Goal: Use online tool/utility

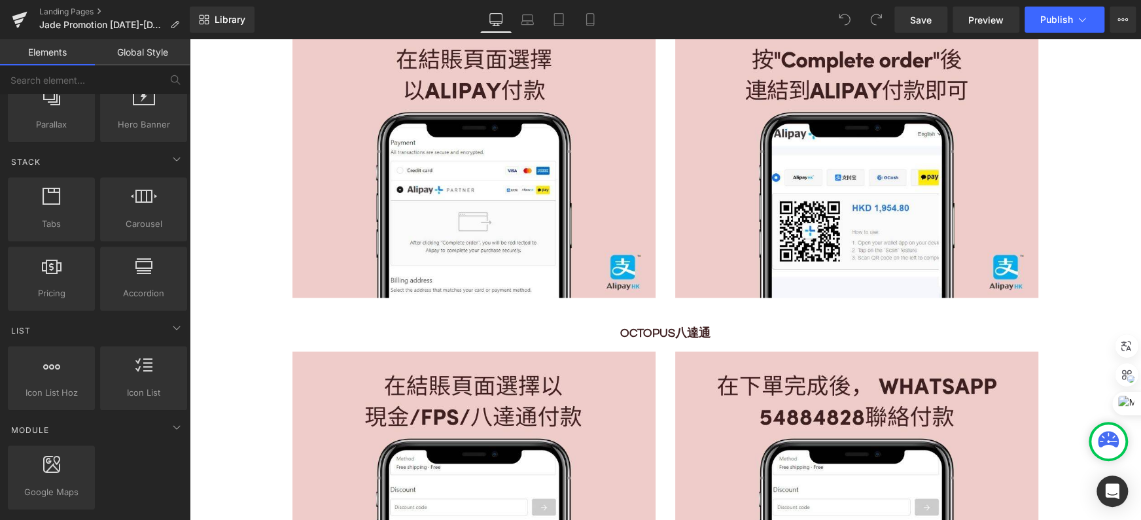
scroll to position [3714, 0]
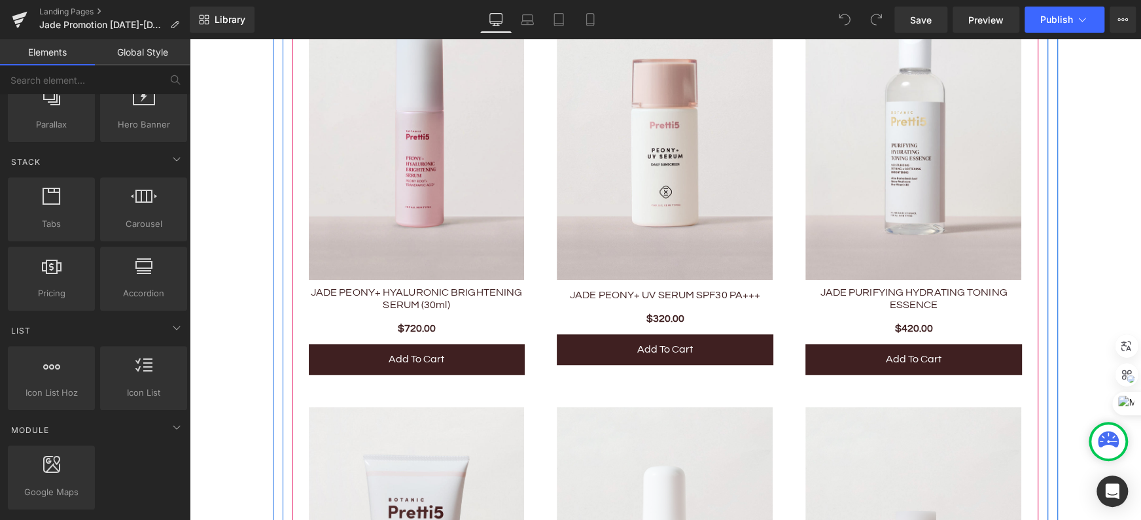
click at [309, 242] on img at bounding box center [417, 118] width 216 height 324
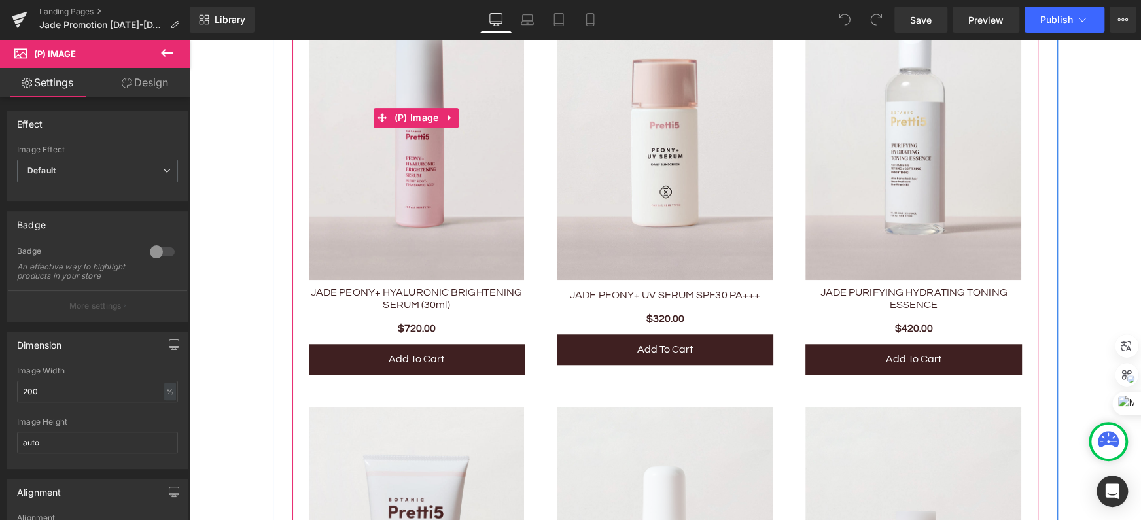
click at [371, 241] on img at bounding box center [417, 118] width 216 height 324
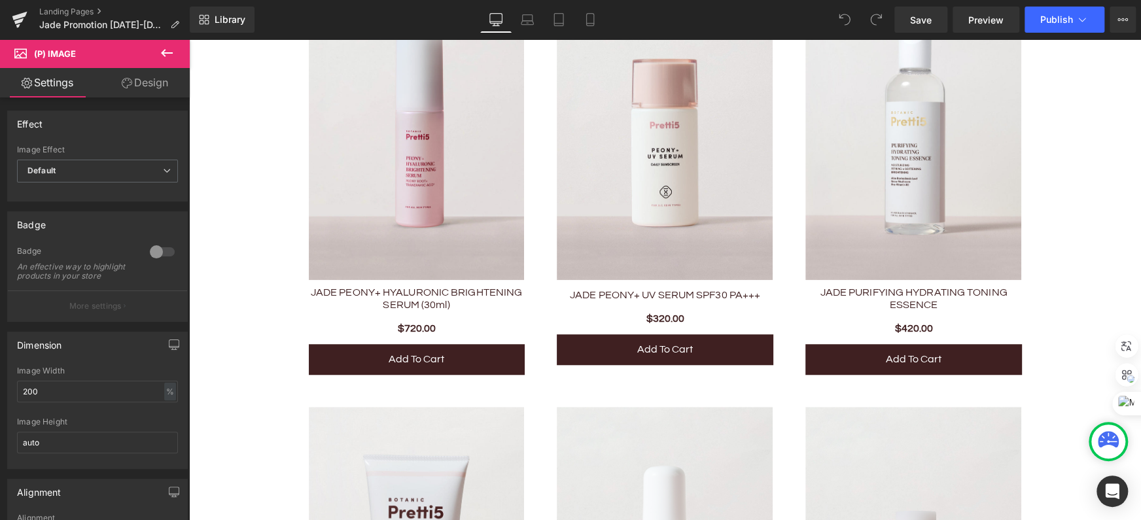
drag, startPoint x: 143, startPoint y: 77, endPoint x: 90, endPoint y: 84, distance: 54.1
click at [143, 77] on link "Design" at bounding box center [144, 82] width 95 height 29
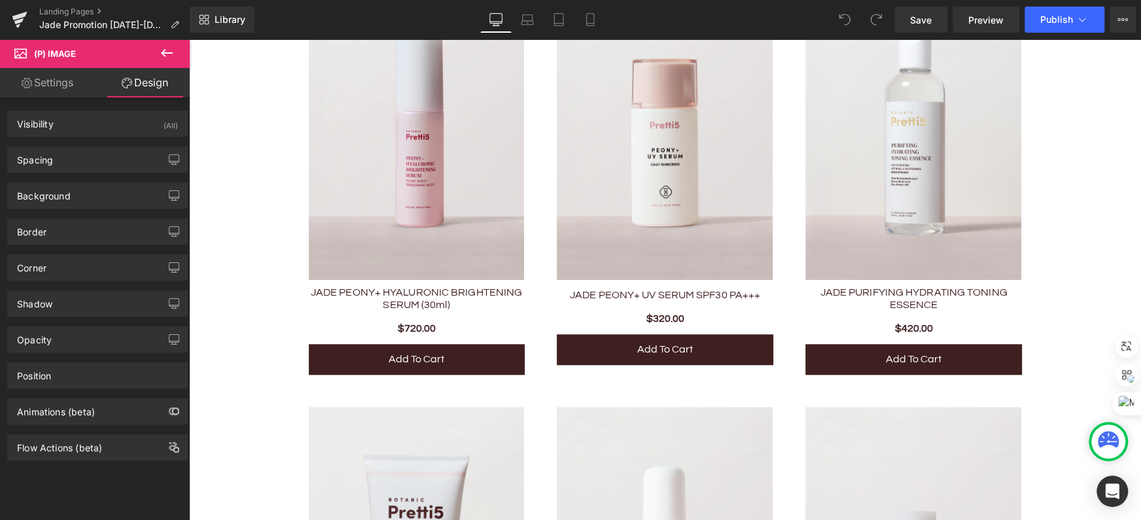
click at [73, 88] on link "Settings" at bounding box center [47, 82] width 95 height 29
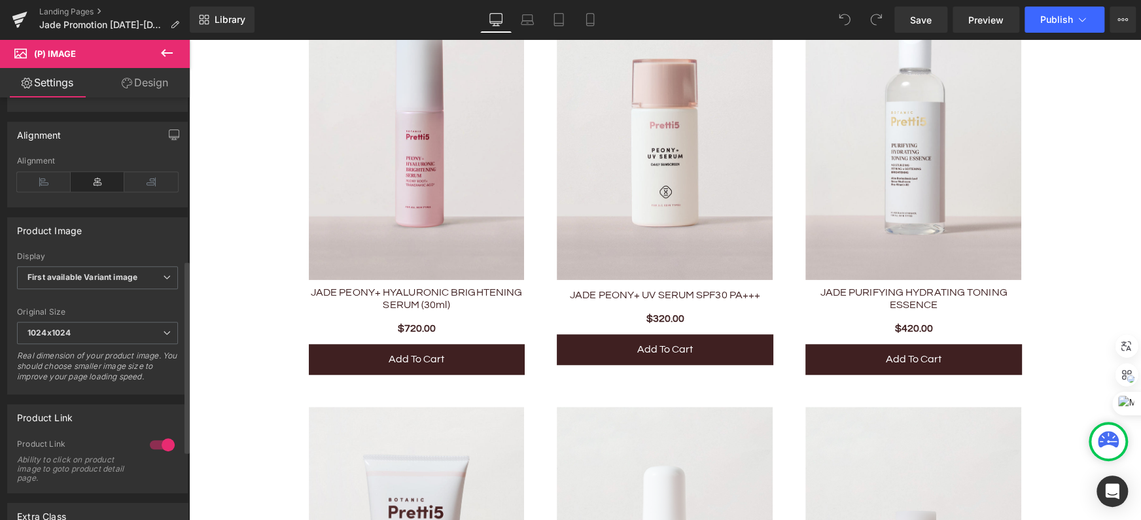
scroll to position [511, 0]
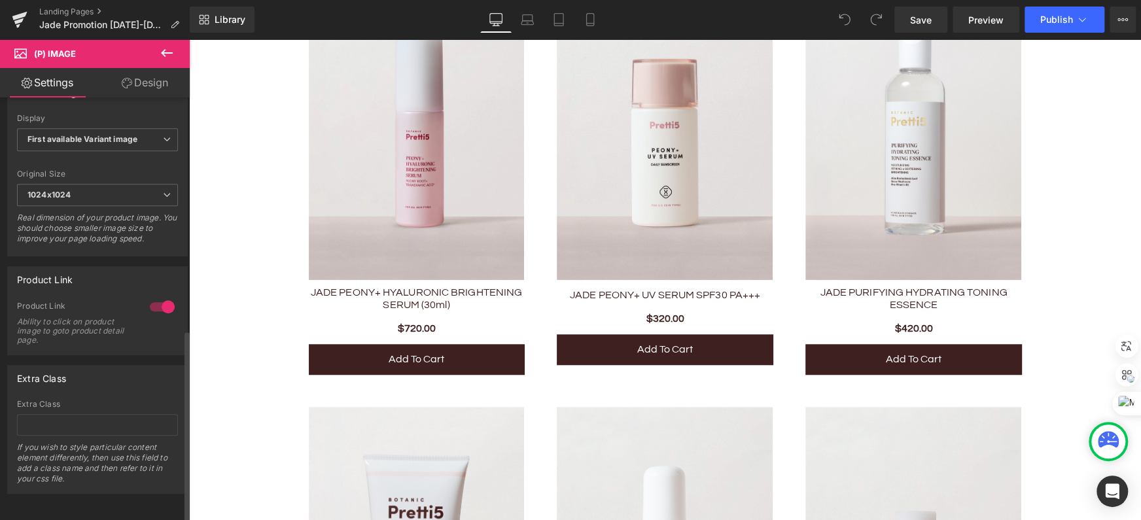
click at [61, 267] on div "Product Link" at bounding box center [45, 276] width 56 height 18
drag, startPoint x: 58, startPoint y: 310, endPoint x: 71, endPoint y: 317, distance: 14.9
click at [71, 317] on div "Ability to click on product image to goto product detail page." at bounding box center [76, 330] width 118 height 27
click at [153, 298] on div at bounding box center [161, 306] width 31 height 21
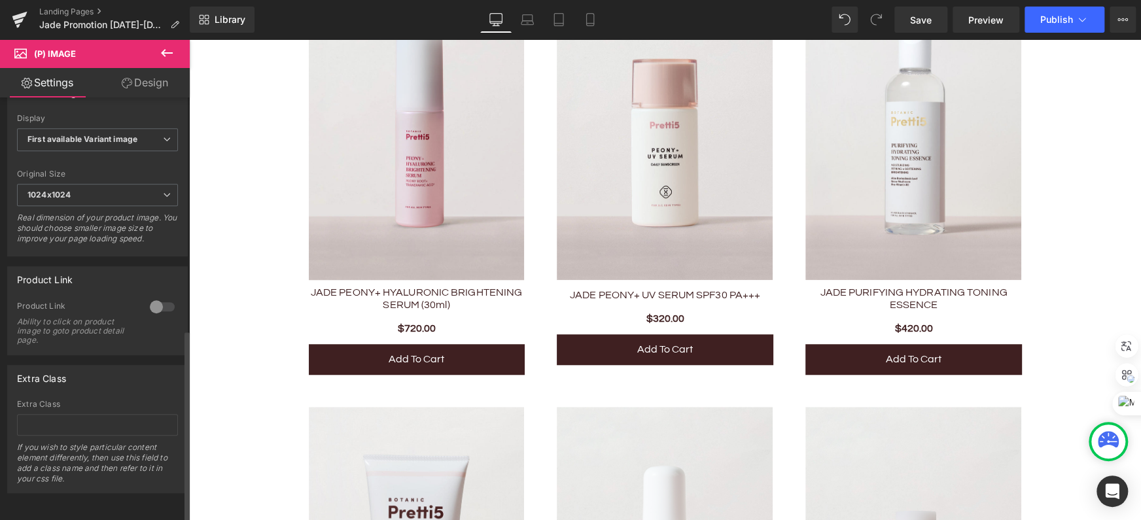
click at [154, 300] on div at bounding box center [161, 306] width 31 height 21
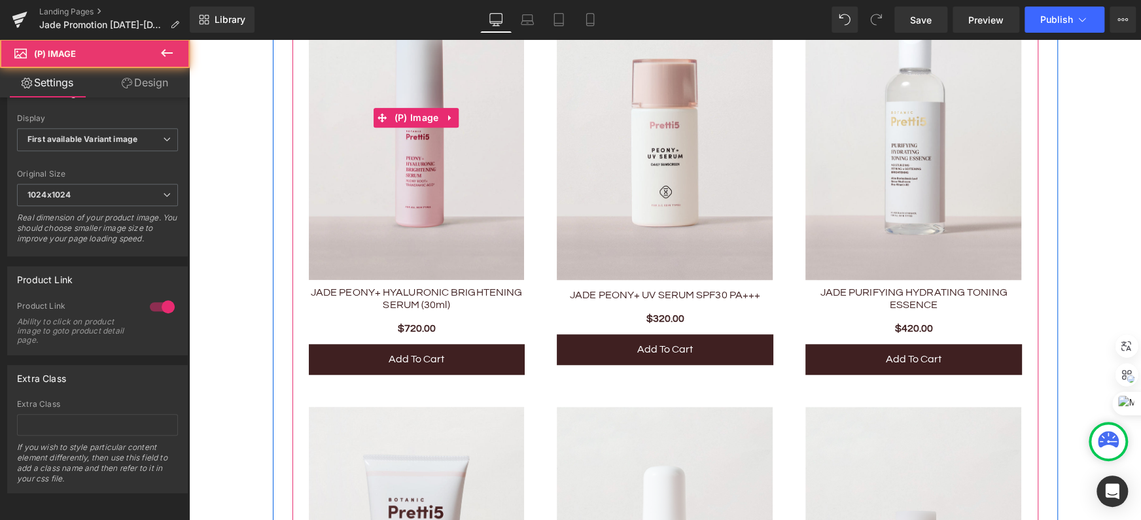
click at [444, 228] on img at bounding box center [417, 118] width 216 height 324
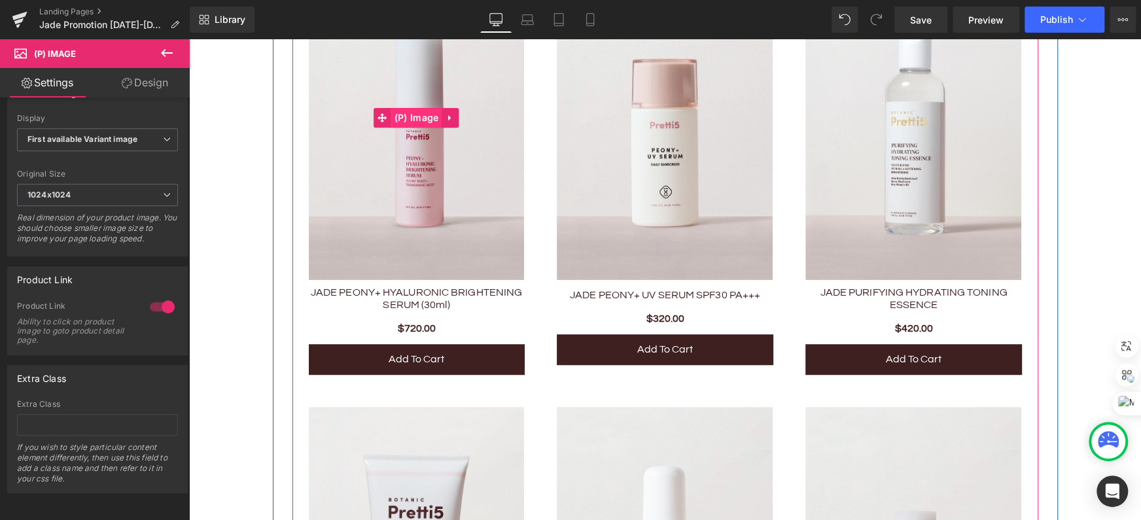
click at [428, 120] on span "(P) Image" at bounding box center [416, 118] width 51 height 20
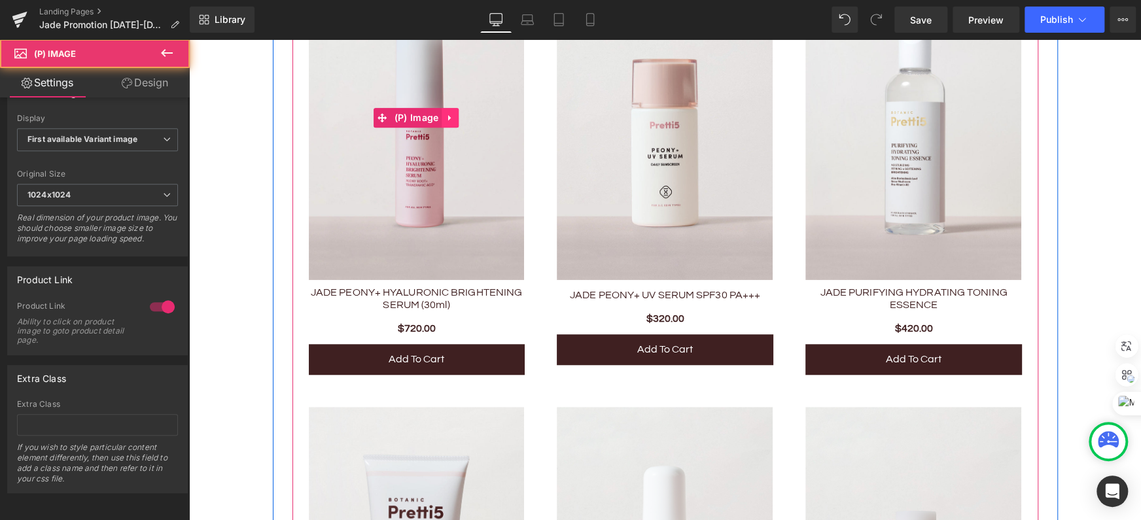
click at [445, 120] on icon at bounding box center [449, 118] width 9 height 10
click at [404, 186] on img at bounding box center [417, 118] width 216 height 324
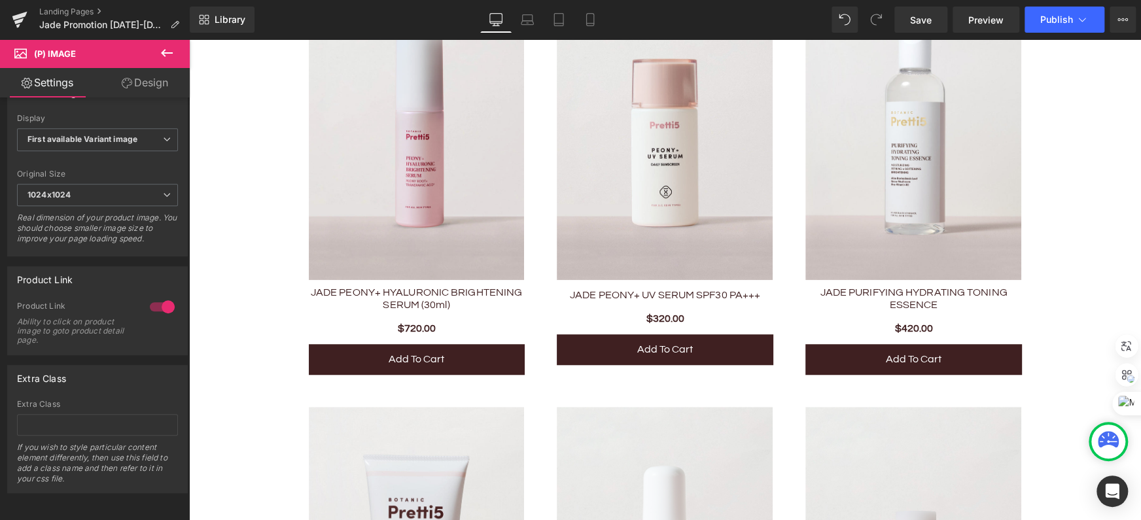
click at [164, 86] on link "Design" at bounding box center [144, 82] width 95 height 29
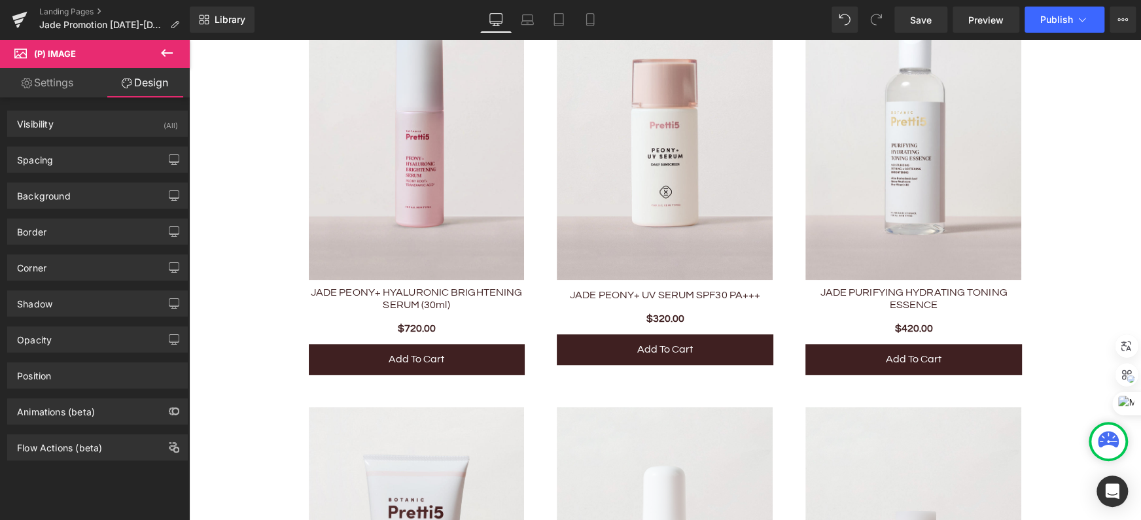
click at [49, 86] on link "Settings" at bounding box center [47, 82] width 95 height 29
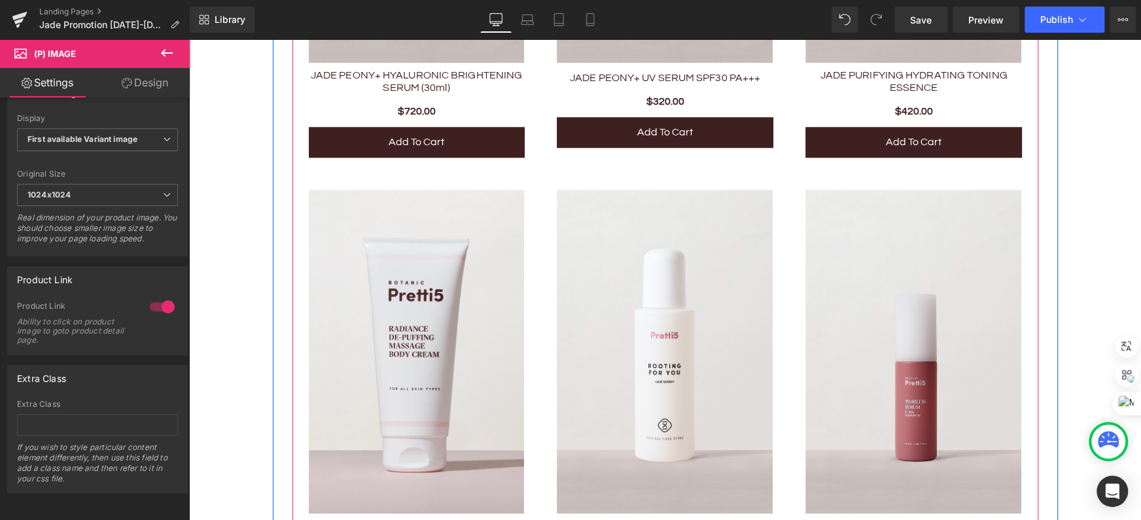
scroll to position [3951, 0]
